Goal: Task Accomplishment & Management: Manage account settings

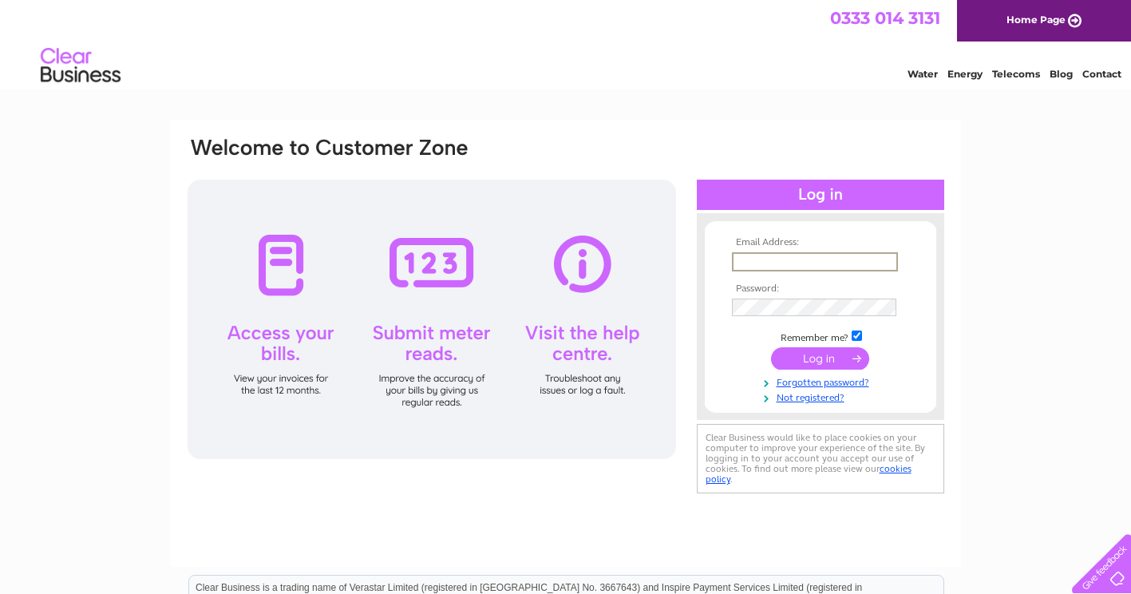
click at [771, 261] on input "text" at bounding box center [815, 261] width 166 height 19
drag, startPoint x: 817, startPoint y: 256, endPoint x: 733, endPoint y: 256, distance: 84.6
click at [733, 256] on input "2019Chris99" at bounding box center [815, 261] width 166 height 19
click at [750, 305] on tbody "Email Address: 2019Chris99 Password: Remember me?" at bounding box center [820, 320] width 185 height 167
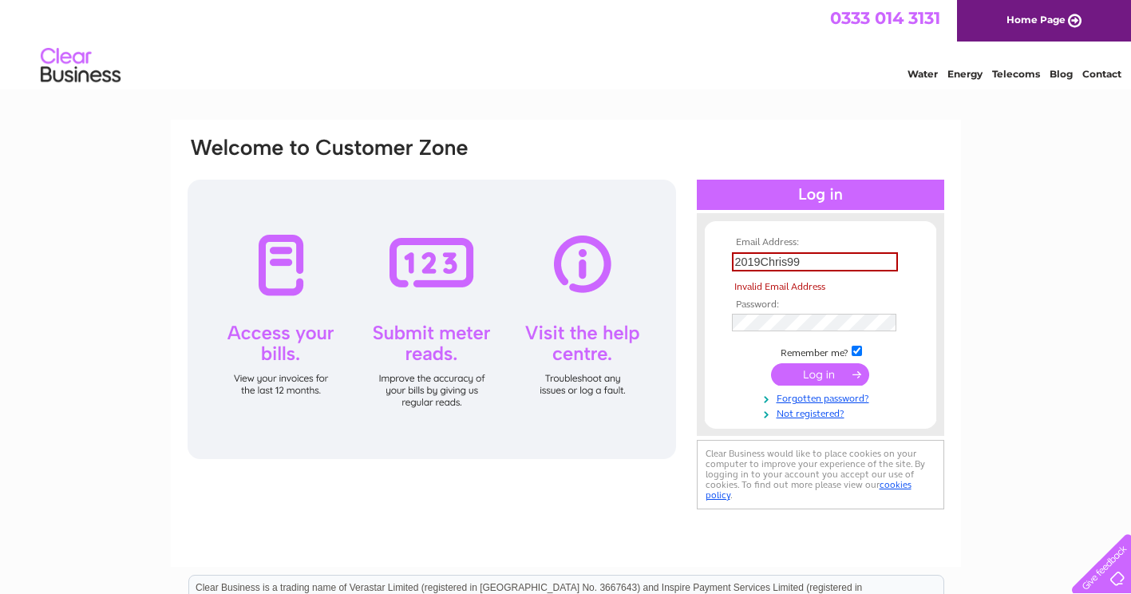
drag, startPoint x: 758, startPoint y: 295, endPoint x: 750, endPoint y: 306, distance: 12.6
drag, startPoint x: 813, startPoint y: 263, endPoint x: 707, endPoint y: 269, distance: 105.6
click at [707, 269] on form "Email Address: 2019Chris99 Invalid Email Address Password: Forgotten password?" at bounding box center [820, 328] width 231 height 183
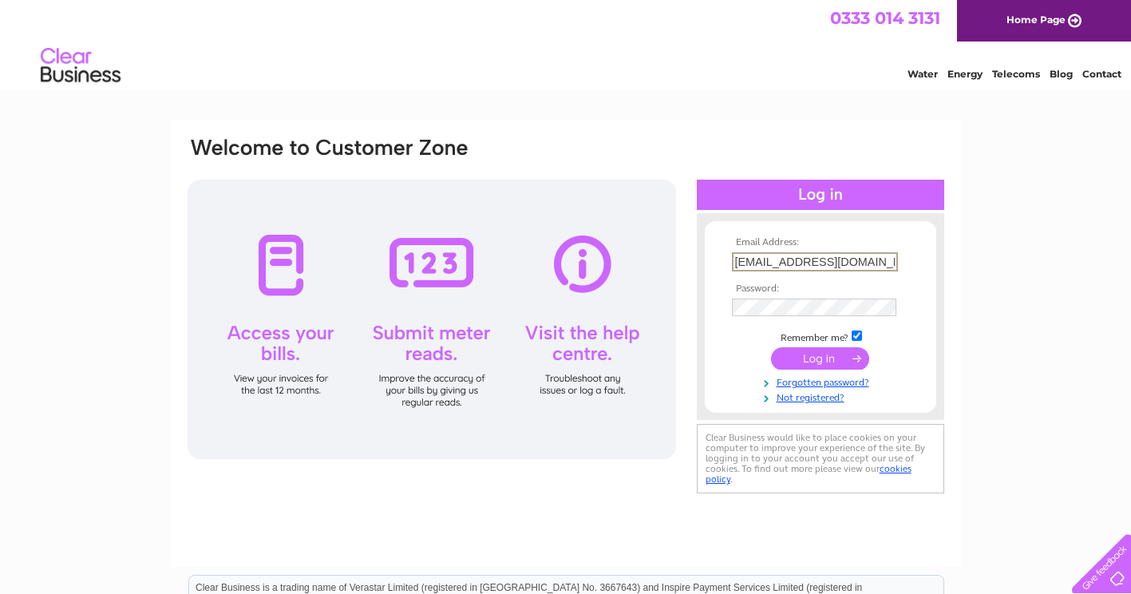
type input "info@btd.co.uk"
click at [825, 354] on input "submit" at bounding box center [820, 357] width 98 height 22
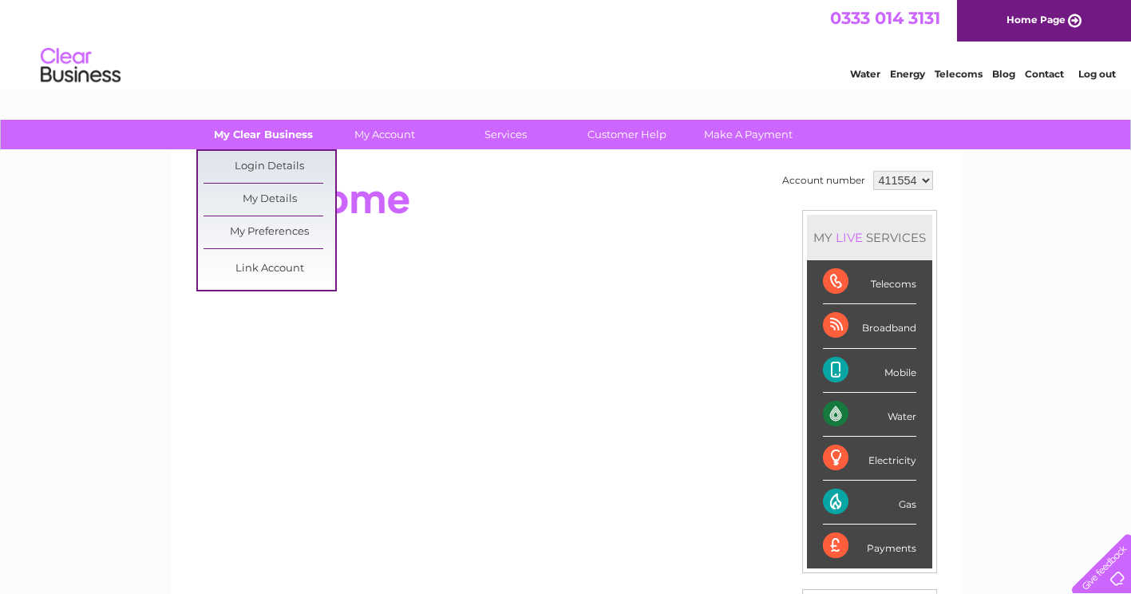
click at [267, 135] on link "My Clear Business" at bounding box center [263, 135] width 132 height 30
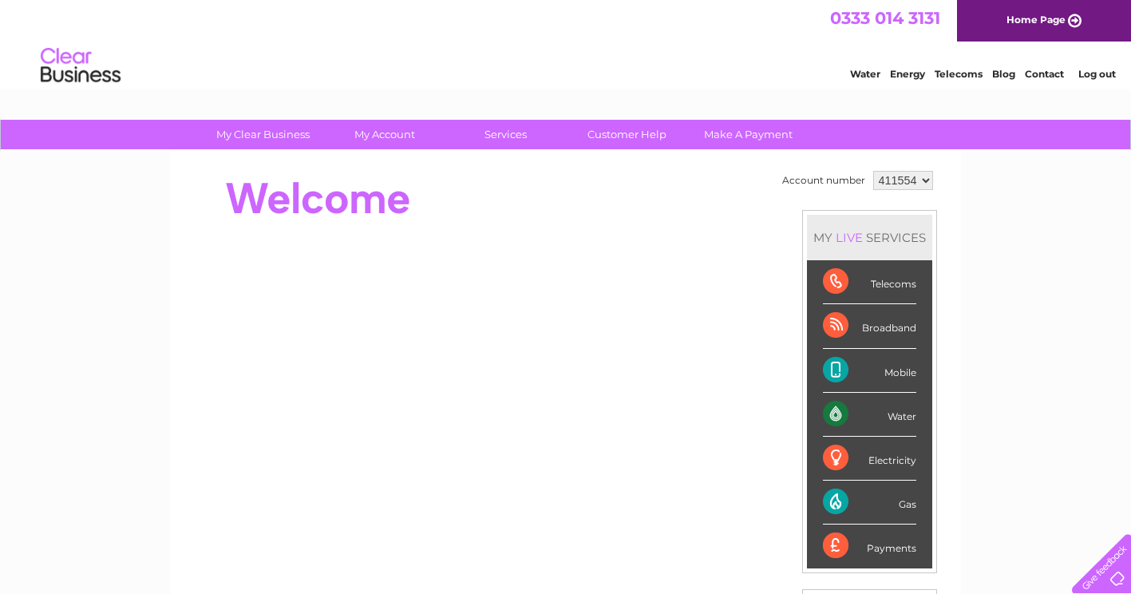
click at [267, 135] on link "My Clear Business" at bounding box center [263, 135] width 132 height 30
click at [924, 179] on select "411554 448241 448242 448243 448244 448245 448246" at bounding box center [903, 180] width 60 height 19
drag, startPoint x: 0, startPoint y: 0, endPoint x: 924, endPoint y: 179, distance: 941.5
click at [924, 179] on select "411554 448241 448242 448243 448244 448245 448246" at bounding box center [903, 180] width 60 height 19
click at [925, 179] on select "411554 448241 448242 448243 448244 448245 448246" at bounding box center [903, 180] width 60 height 19
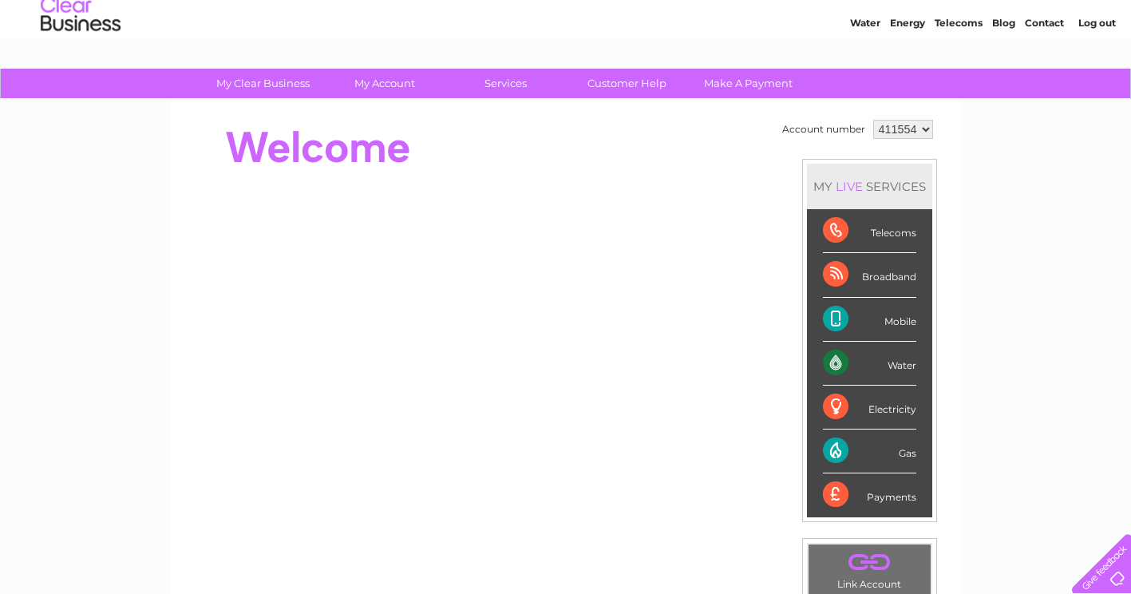
scroll to position [80, 0]
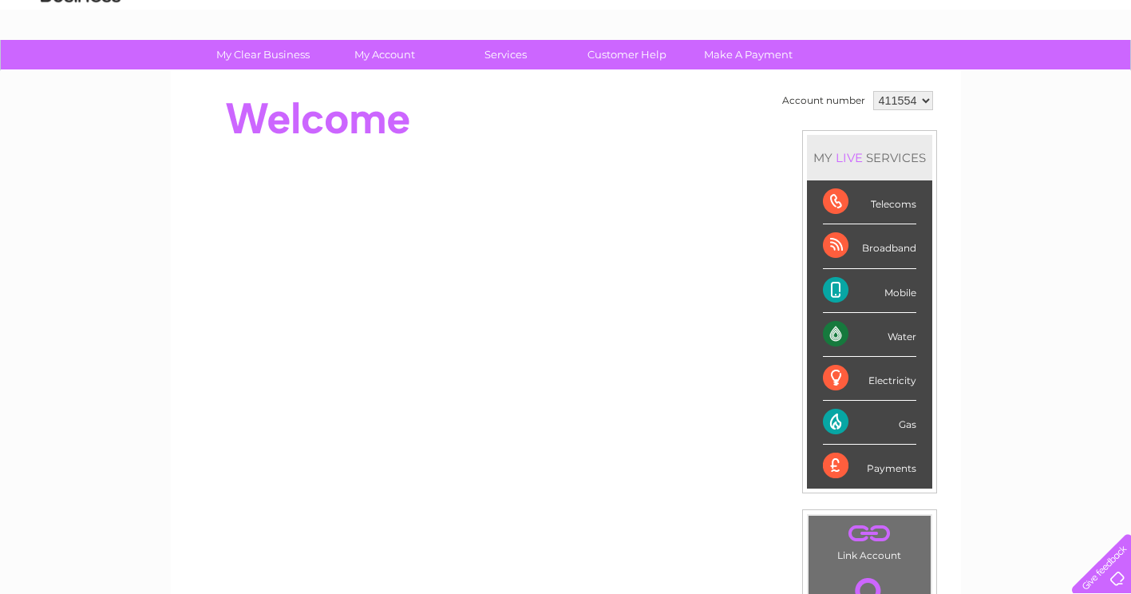
click at [892, 207] on div "Telecoms" at bounding box center [869, 202] width 93 height 44
click at [835, 199] on div "Telecoms" at bounding box center [869, 202] width 93 height 44
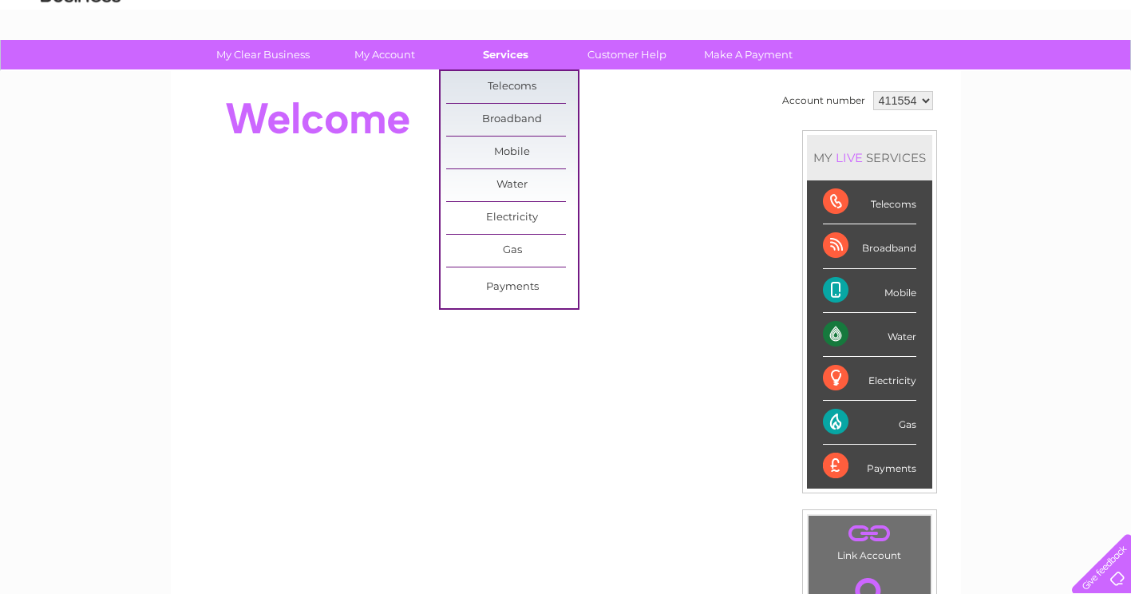
click at [496, 49] on link "Services" at bounding box center [506, 55] width 132 height 30
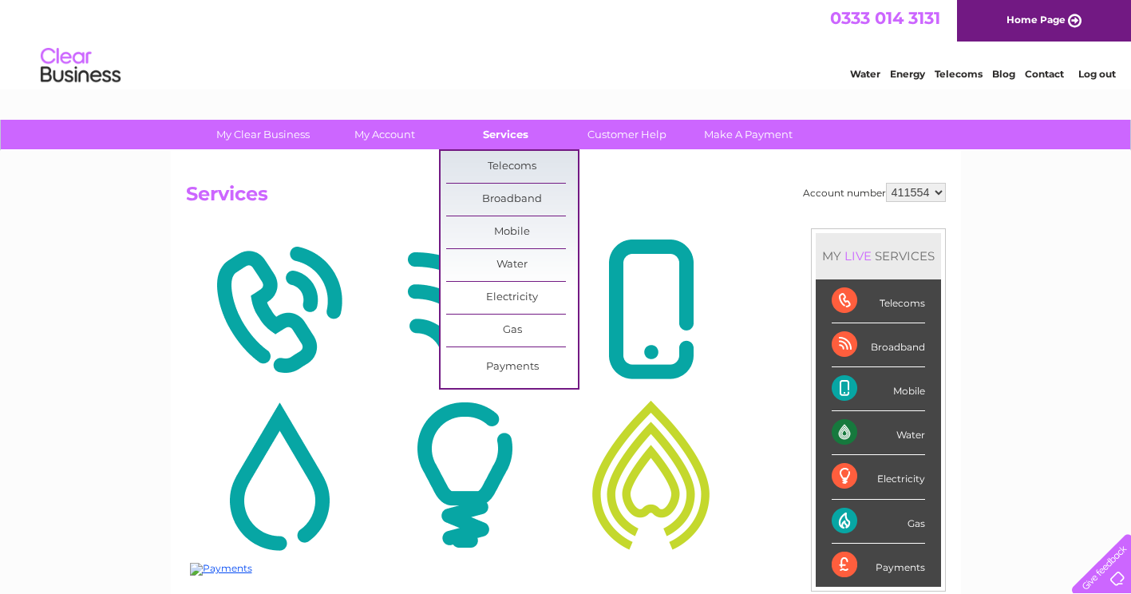
click at [516, 140] on link "Services" at bounding box center [506, 135] width 132 height 30
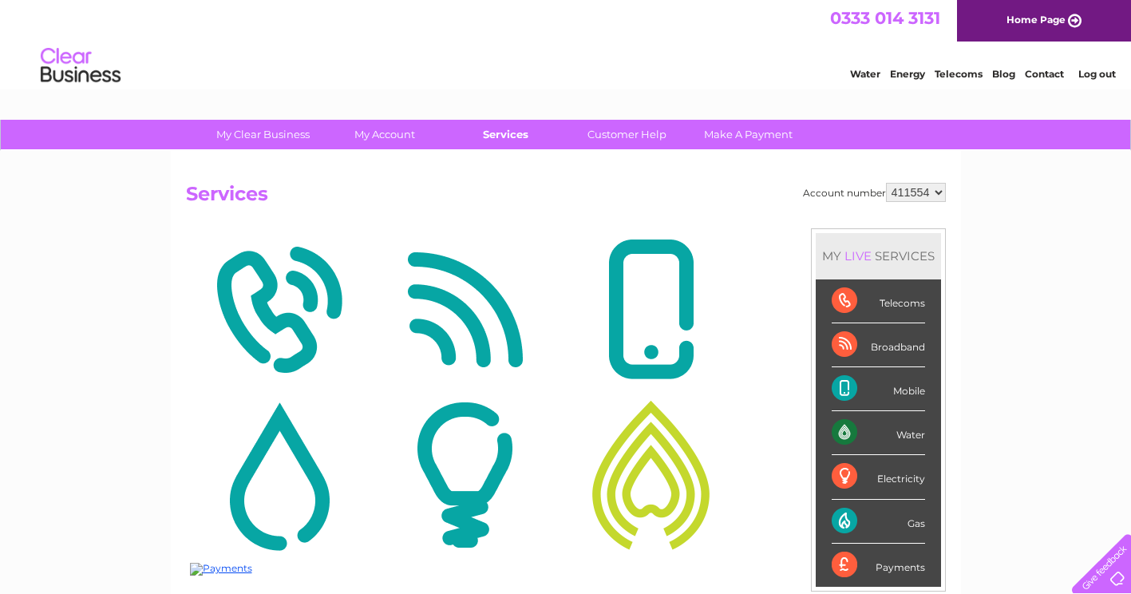
click at [513, 139] on link "Services" at bounding box center [506, 135] width 132 height 30
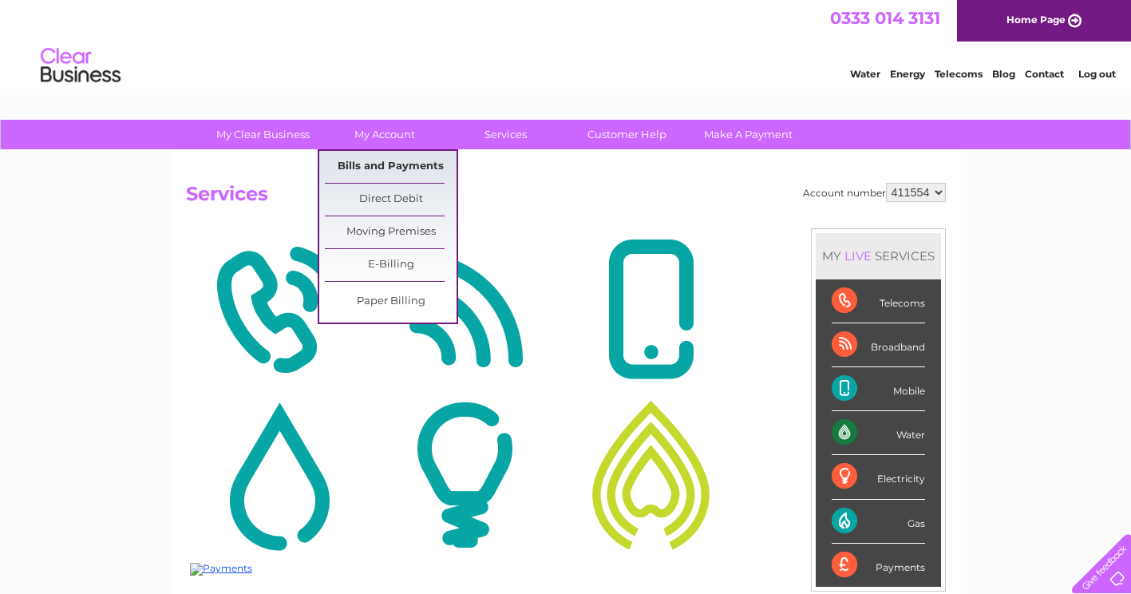
click at [398, 161] on link "Bills and Payments" at bounding box center [391, 167] width 132 height 32
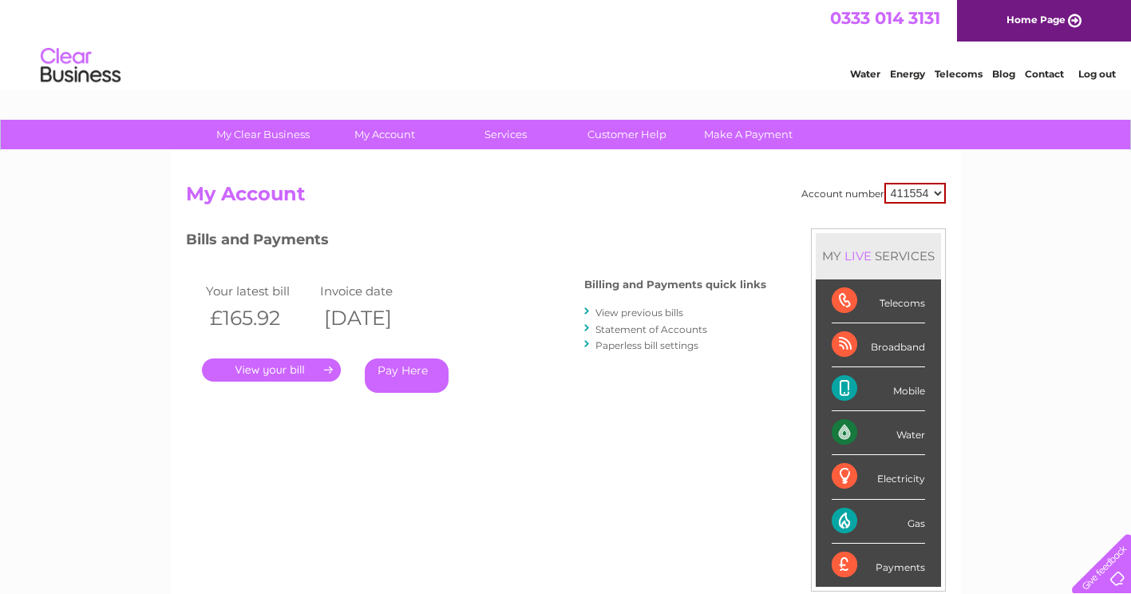
click at [939, 195] on select "411554 448241 448242 448243 448244 448245 448246" at bounding box center [914, 193] width 61 height 21
click at [1109, 73] on link "Log out" at bounding box center [1097, 74] width 38 height 12
